Goal: Check status

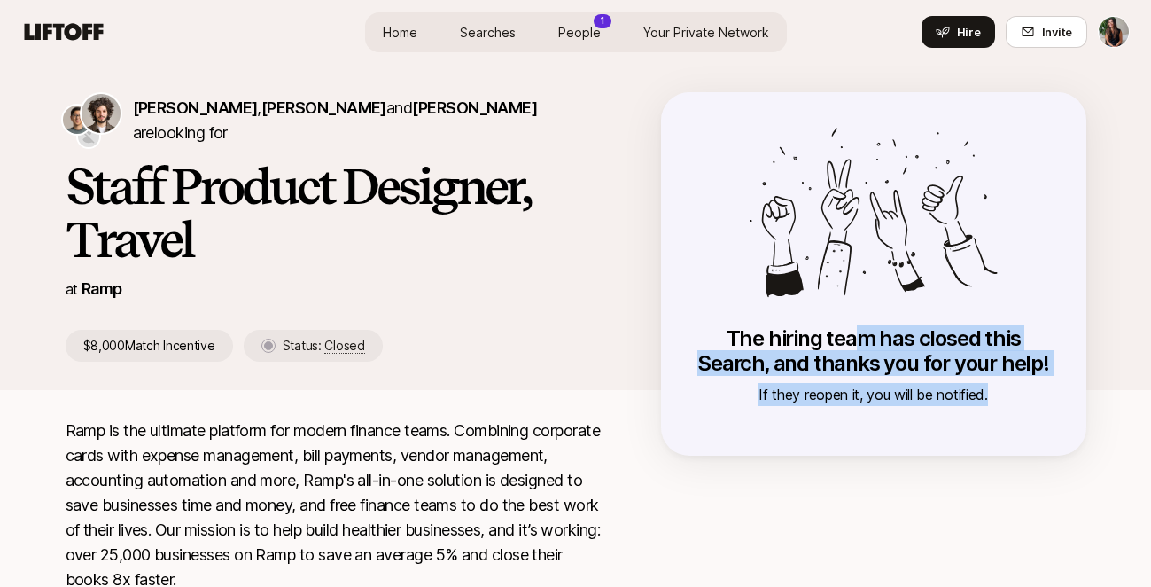
drag, startPoint x: 1050, startPoint y: 410, endPoint x: 808, endPoint y: 333, distance: 253.9
click at [814, 334] on div "The hiring team has closed this Search, and thanks you for your help! If they r…" at bounding box center [873, 273] width 425 height 363
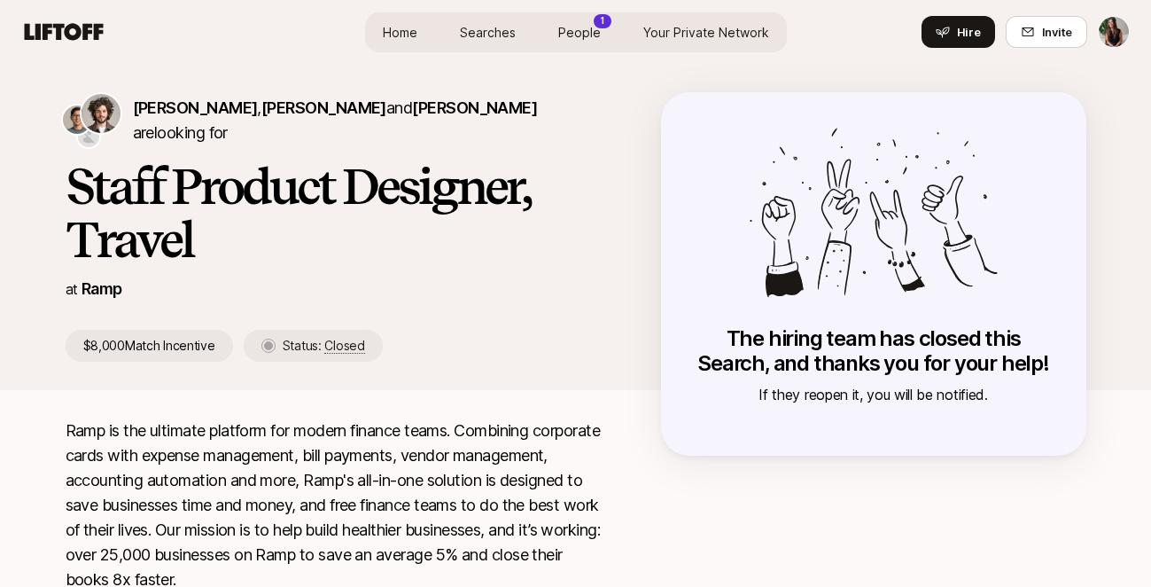
click at [784, 347] on p "The hiring team has closed this Search, and thanks you for your help!" at bounding box center [874, 351] width 355 height 50
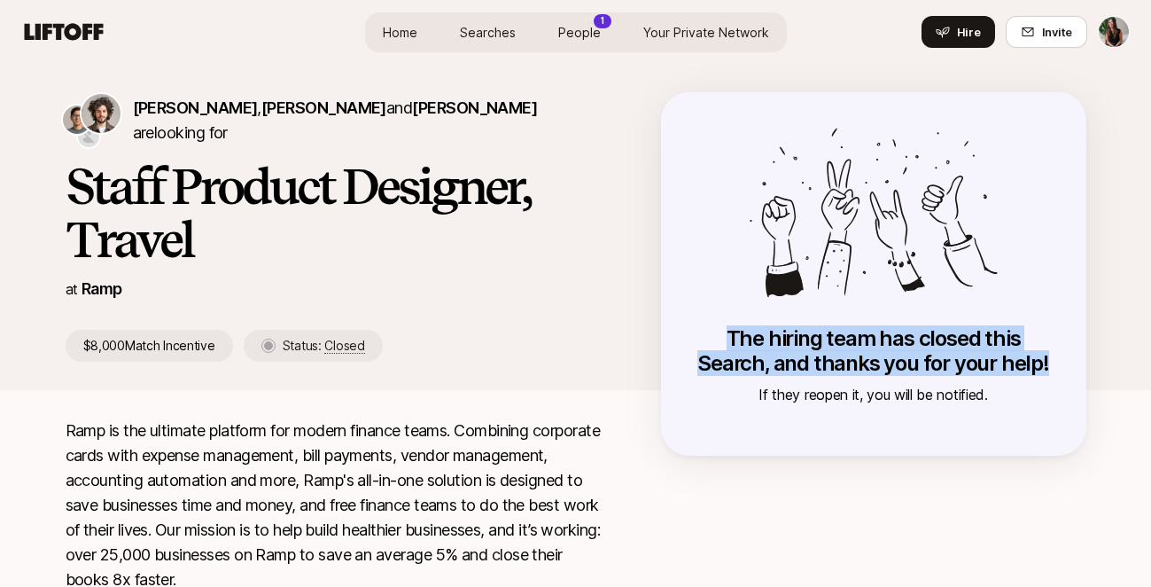
drag, startPoint x: 757, startPoint y: 322, endPoint x: 861, endPoint y: 378, distance: 119.0
click at [861, 378] on div "The hiring team has closed this Search, and thanks you for your help! If they r…" at bounding box center [873, 273] width 425 height 363
click at [861, 378] on div "The hiring team has closed this Search, and thanks you for your help! If they r…" at bounding box center [874, 366] width 355 height 80
drag, startPoint x: 785, startPoint y: 315, endPoint x: 868, endPoint y: 391, distance: 112.3
click at [868, 391] on div "The hiring team has closed this Search, and thanks you for your help! If they r…" at bounding box center [873, 273] width 425 height 363
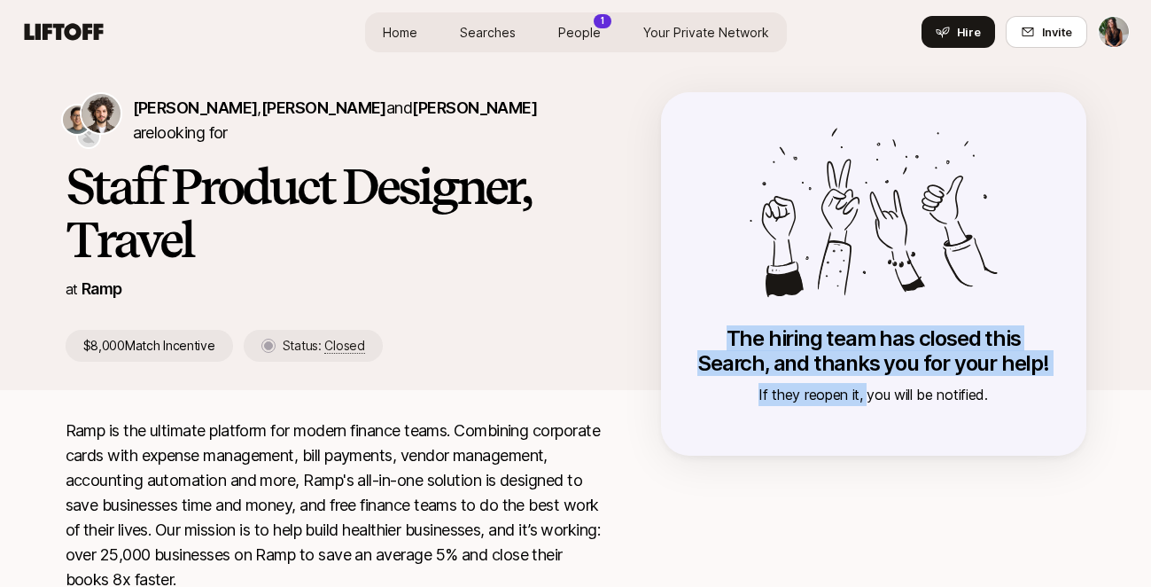
click at [868, 391] on p "If they reopen it, you will be notified." at bounding box center [874, 394] width 355 height 23
drag, startPoint x: 743, startPoint y: 325, endPoint x: 870, endPoint y: 441, distance: 172.5
click at [867, 439] on div "The hiring team has closed this Search, and thanks you for your help! If they r…" at bounding box center [873, 273] width 425 height 363
click at [870, 441] on div "The hiring team has closed this Search, and thanks you for your help! If they r…" at bounding box center [873, 273] width 425 height 363
drag, startPoint x: 740, startPoint y: 291, endPoint x: 878, endPoint y: 400, distance: 176.1
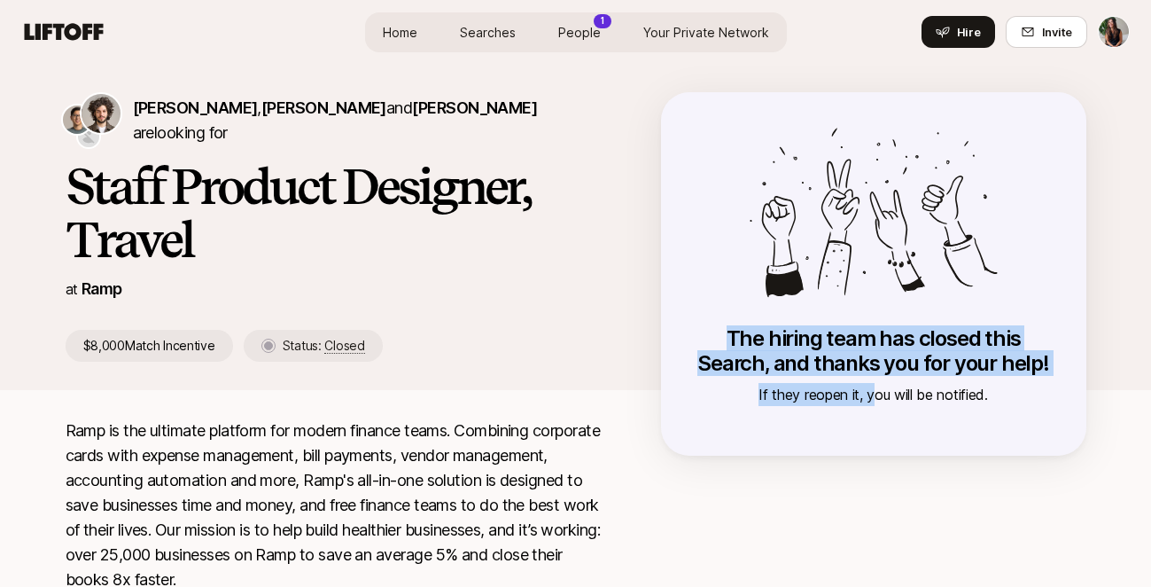
click at [878, 400] on div "The hiring team has closed this Search, and thanks you for your help! If they r…" at bounding box center [873, 273] width 425 height 363
click at [878, 400] on p "If they reopen it, you will be notified." at bounding box center [874, 394] width 355 height 23
drag, startPoint x: 1004, startPoint y: 404, endPoint x: 692, endPoint y: 327, distance: 321.4
click at [692, 327] on div "The hiring team has closed this Search, and thanks you for your help! If they r…" at bounding box center [873, 273] width 425 height 363
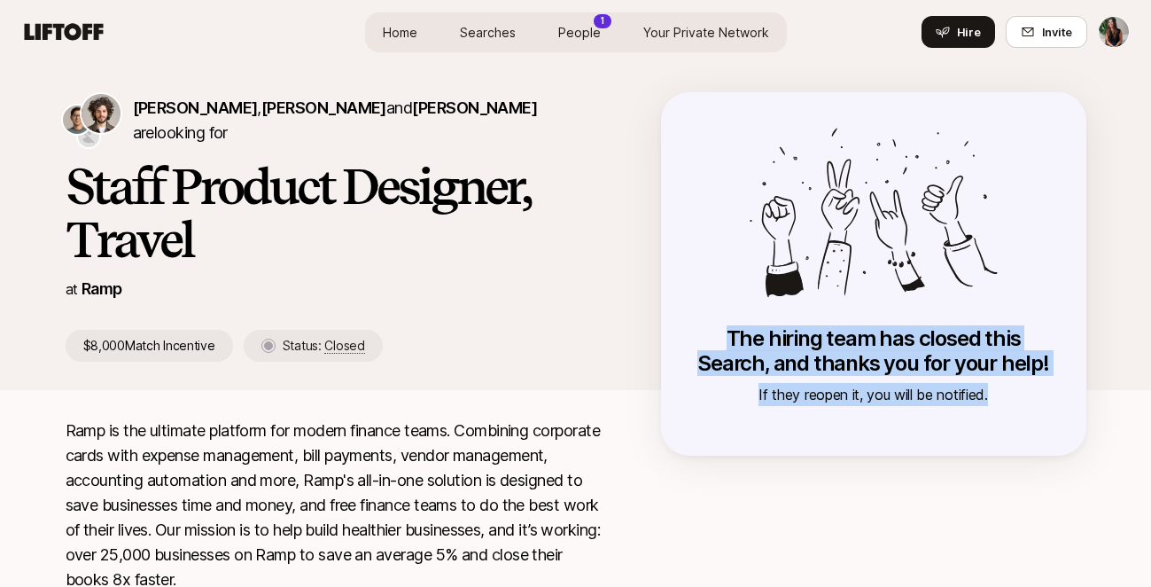
drag, startPoint x: 748, startPoint y: 320, endPoint x: 1035, endPoint y: 389, distance: 295.4
click at [1035, 389] on div "The hiring team has closed this Search, and thanks you for your help! If they r…" at bounding box center [873, 273] width 425 height 363
click at [1035, 389] on p "If they reopen it, you will be notified." at bounding box center [874, 394] width 355 height 23
